Goal: Information Seeking & Learning: Learn about a topic

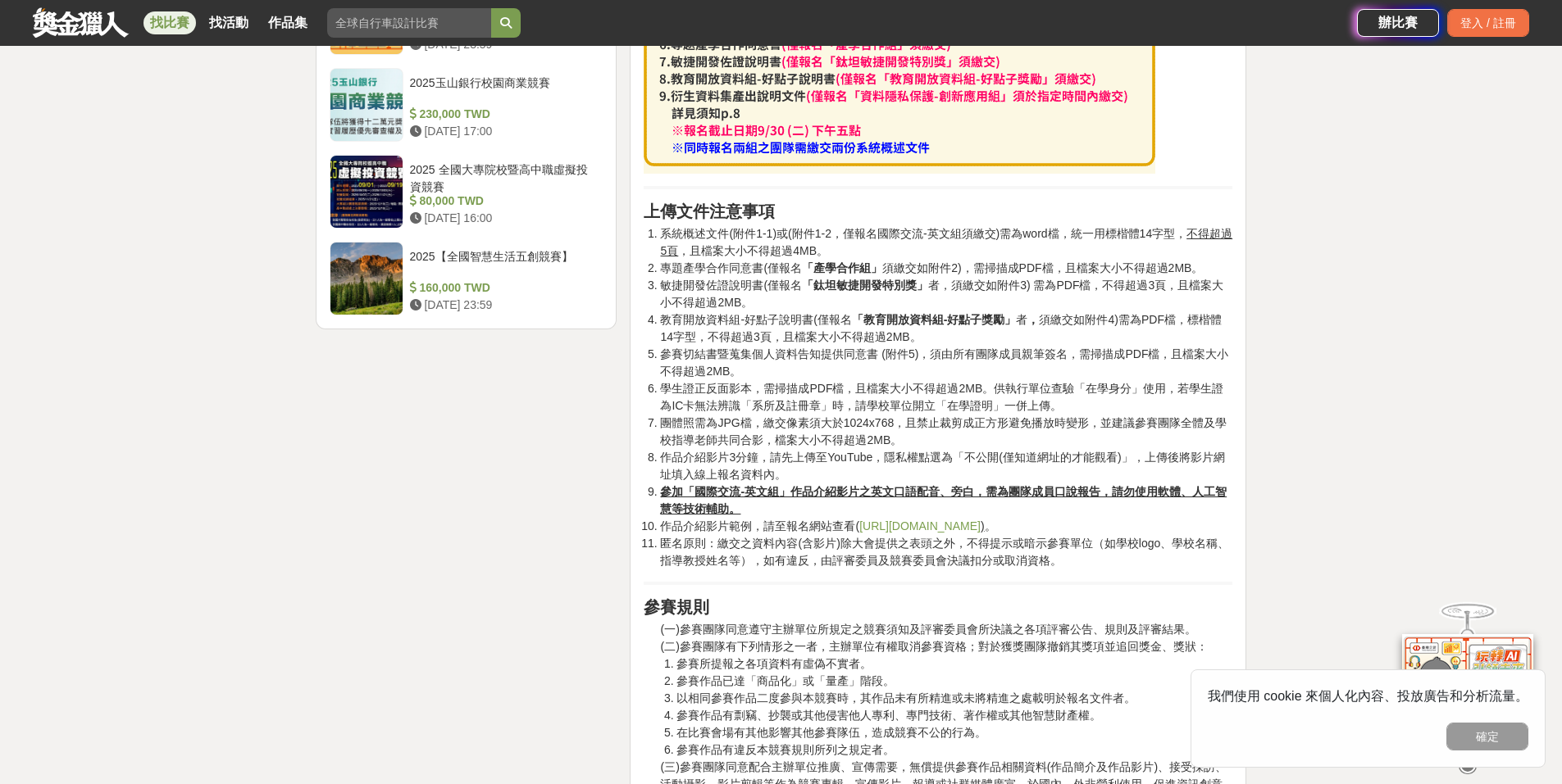
scroll to position [2131, 0]
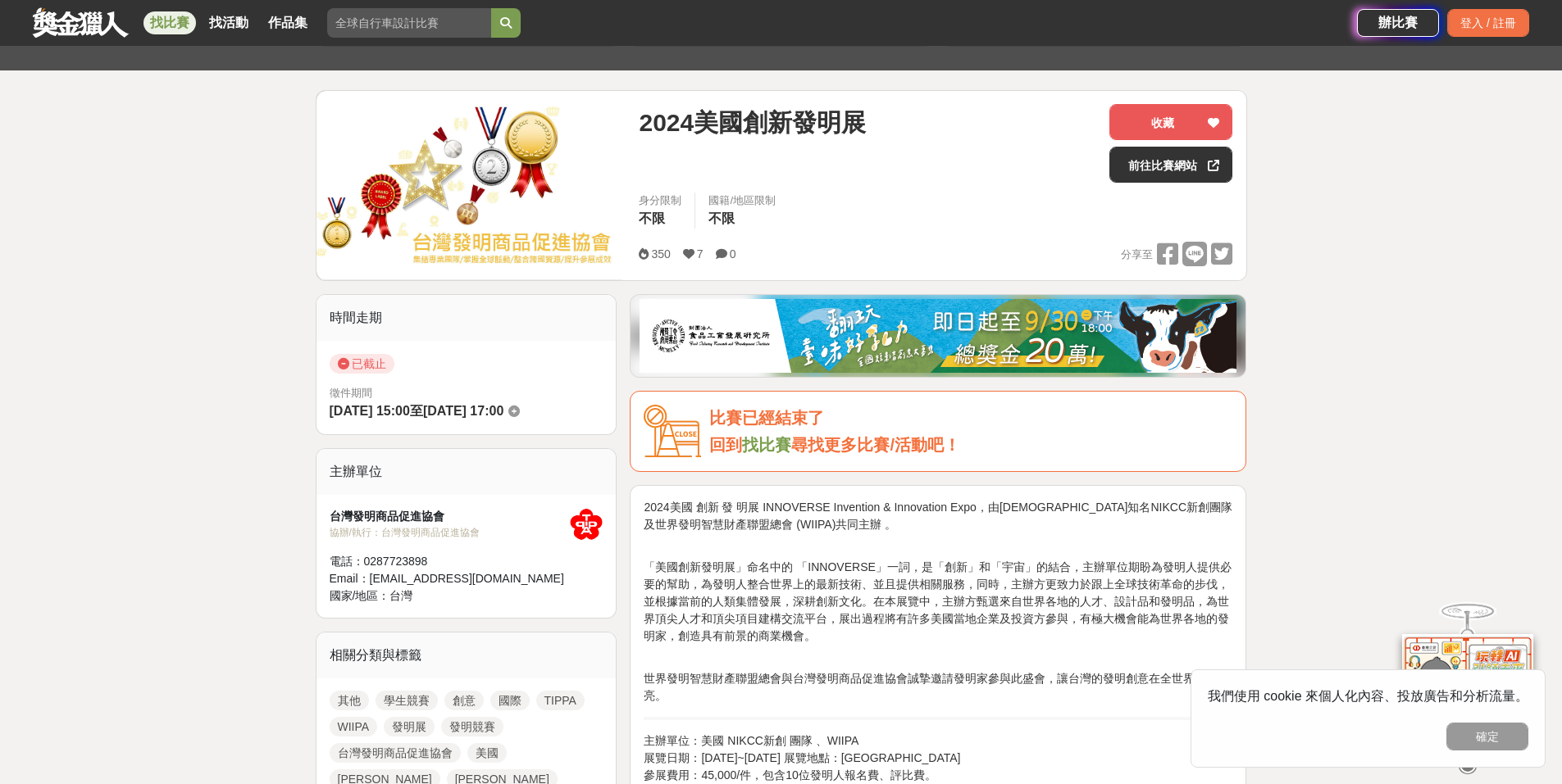
scroll to position [159, 0]
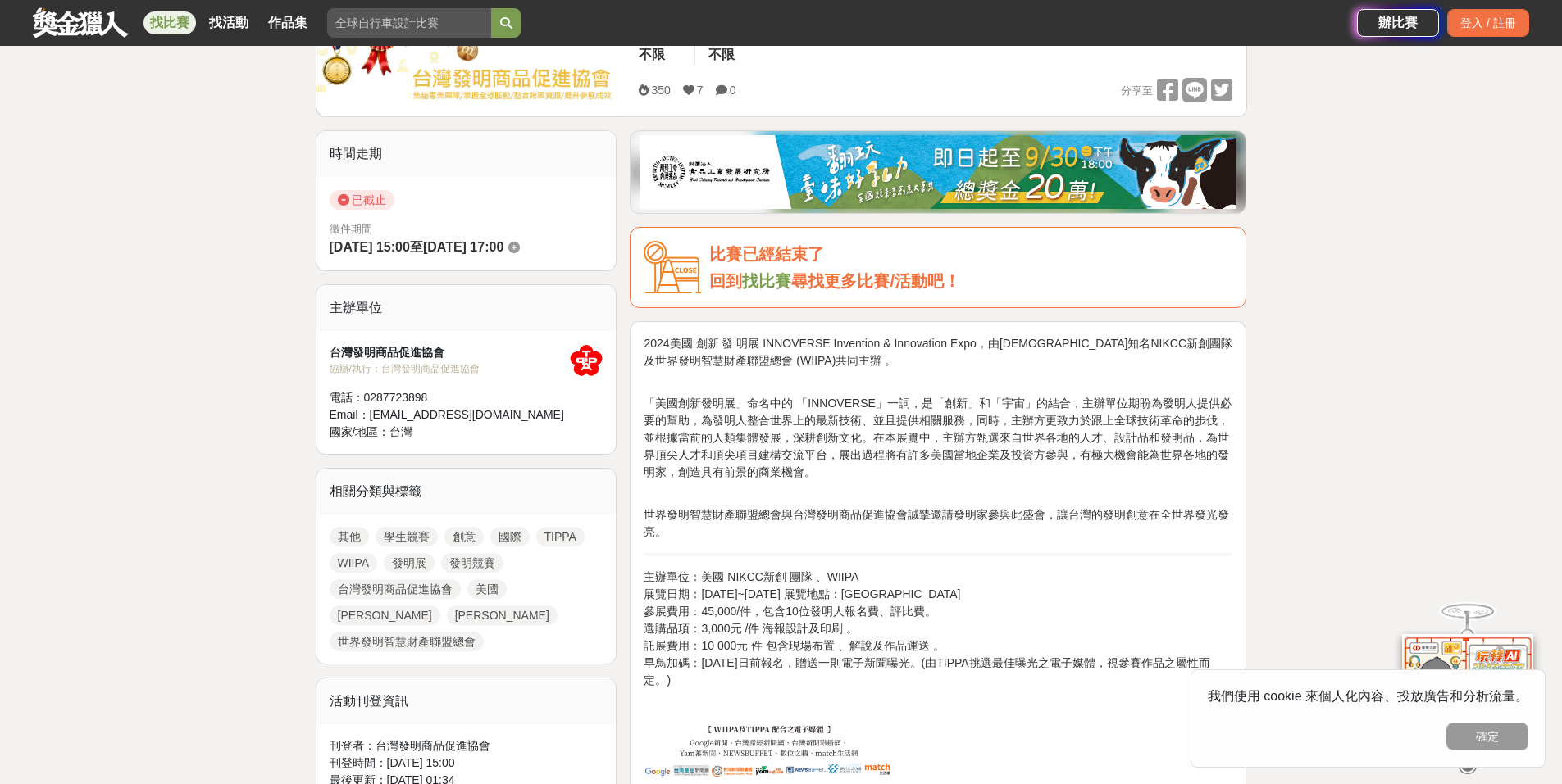
scroll to position [328, 0]
